Goal: Browse casually

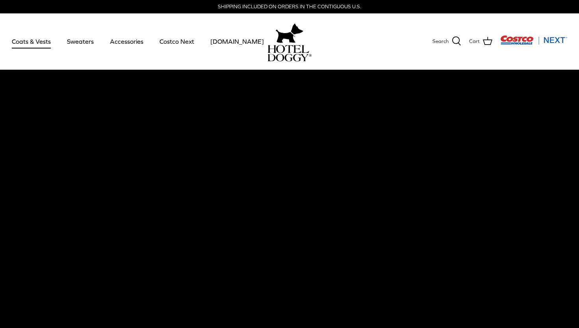
click at [39, 43] on link "Coats & Vests" at bounding box center [31, 41] width 53 height 27
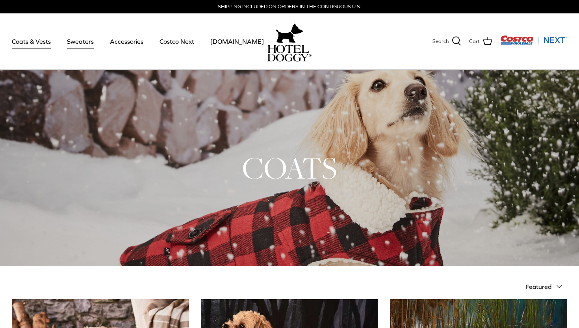
click at [74, 40] on link "Sweaters" at bounding box center [80, 41] width 41 height 27
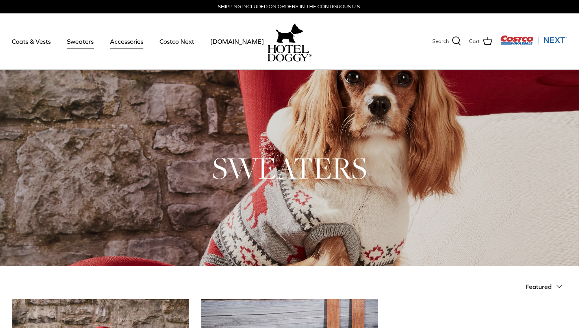
click at [128, 46] on link "Accessories" at bounding box center [127, 41] width 48 height 27
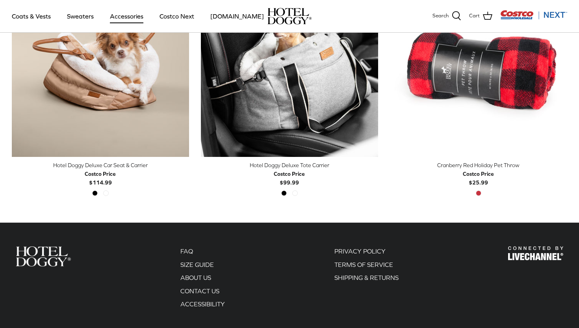
scroll to position [322, 0]
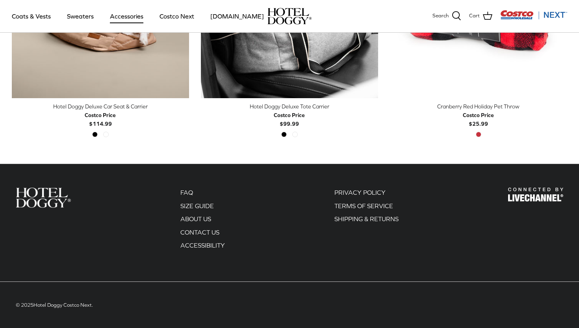
click at [554, 15] on img "Costco Next" at bounding box center [533, 15] width 67 height 10
